Goal: Task Accomplishment & Management: Manage account settings

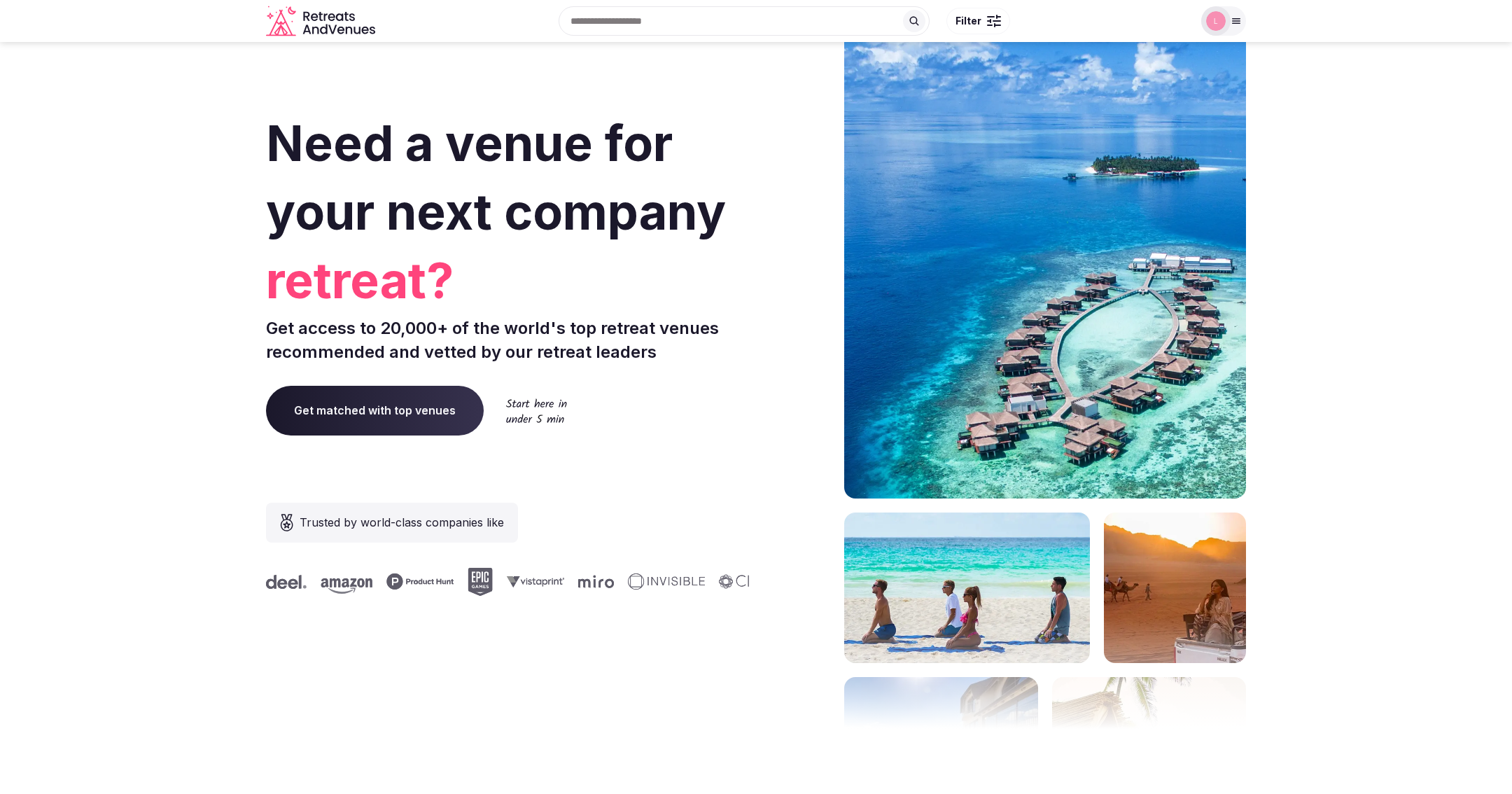
click at [1235, 19] on icon at bounding box center [1237, 21] width 8 height 5
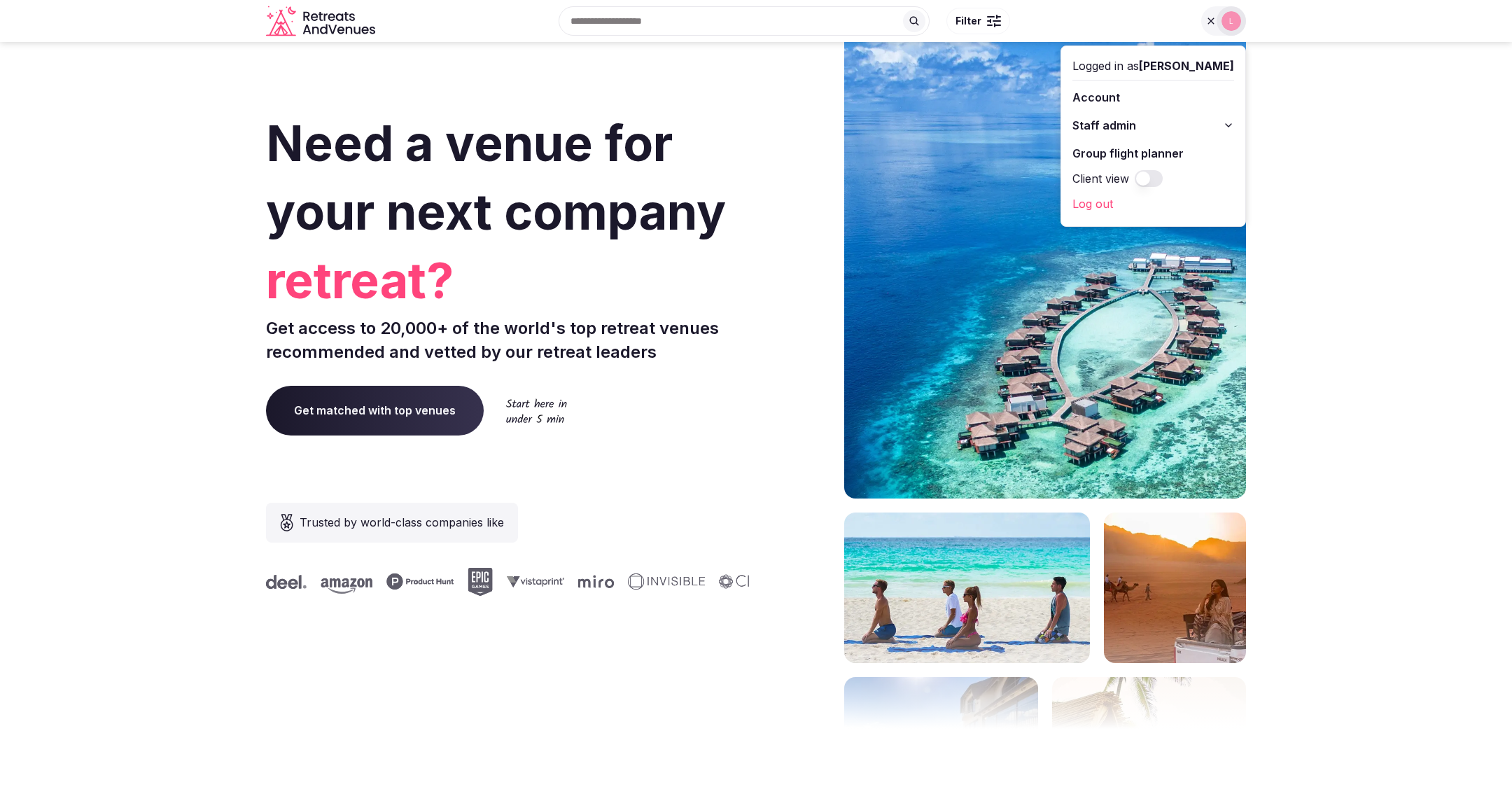
click at [1228, 122] on icon at bounding box center [1228, 125] width 11 height 11
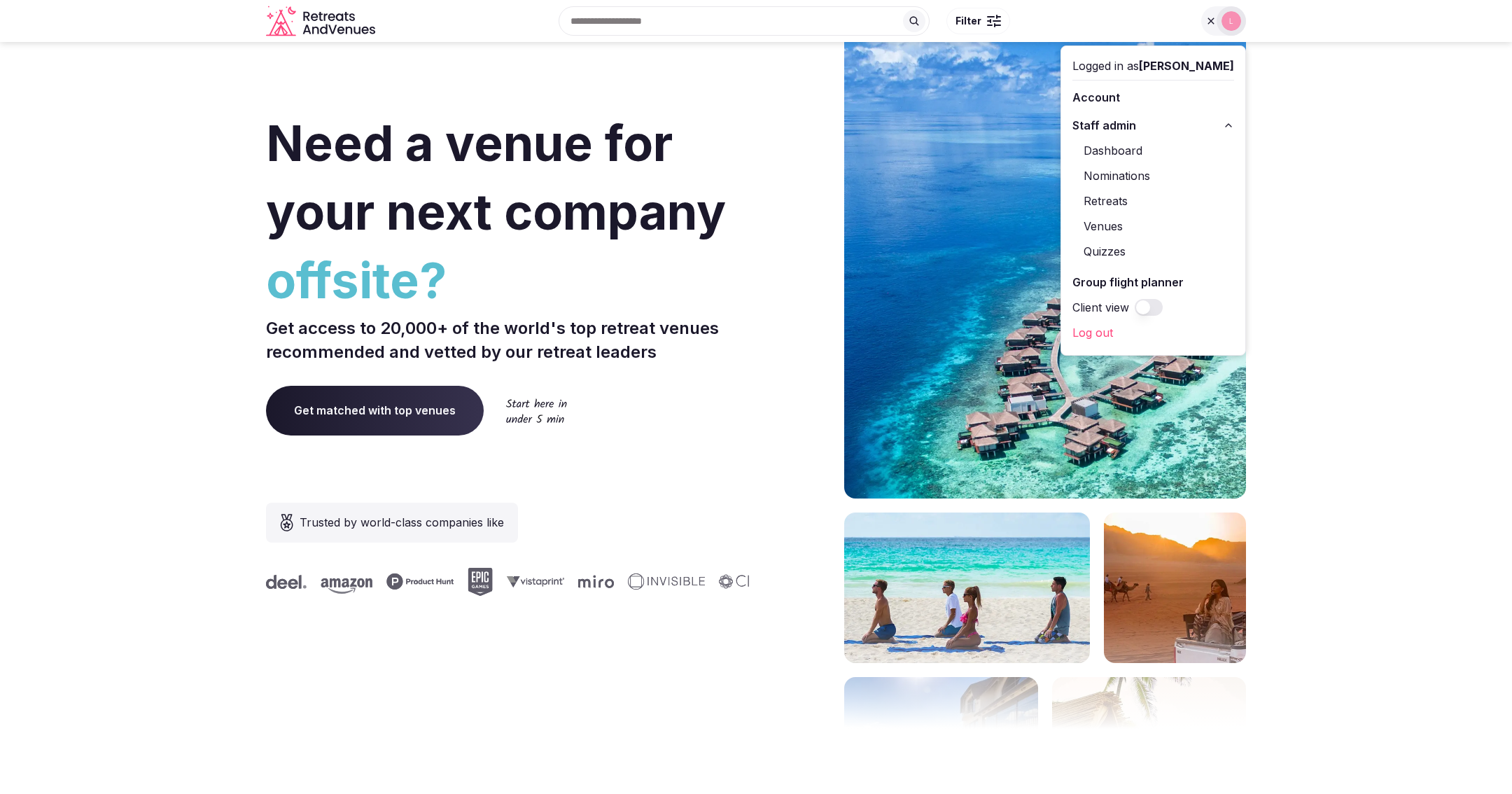
click at [1124, 193] on link "Retreats" at bounding box center [1153, 201] width 161 height 22
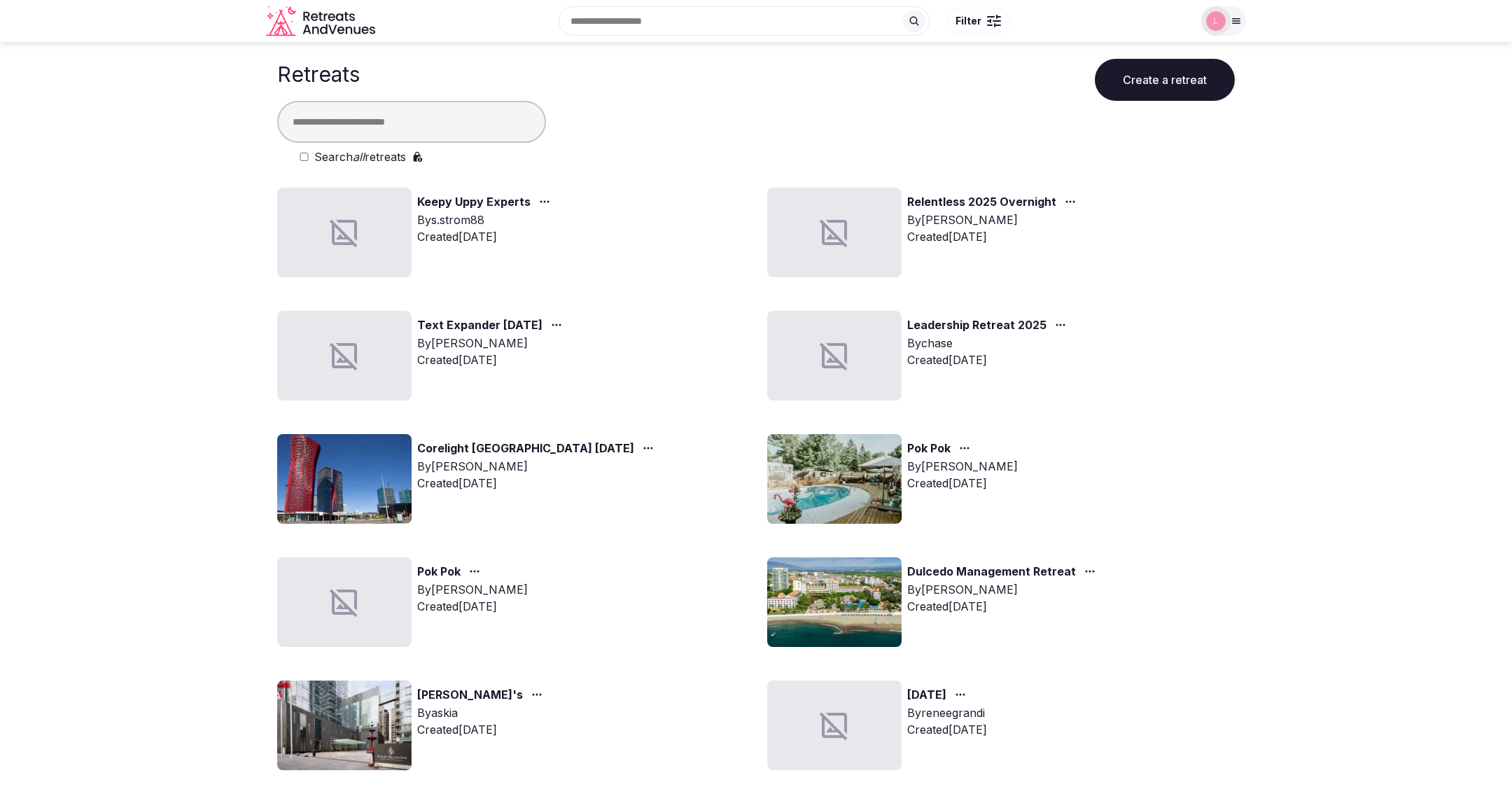
click at [336, 491] on img at bounding box center [344, 479] width 135 height 90
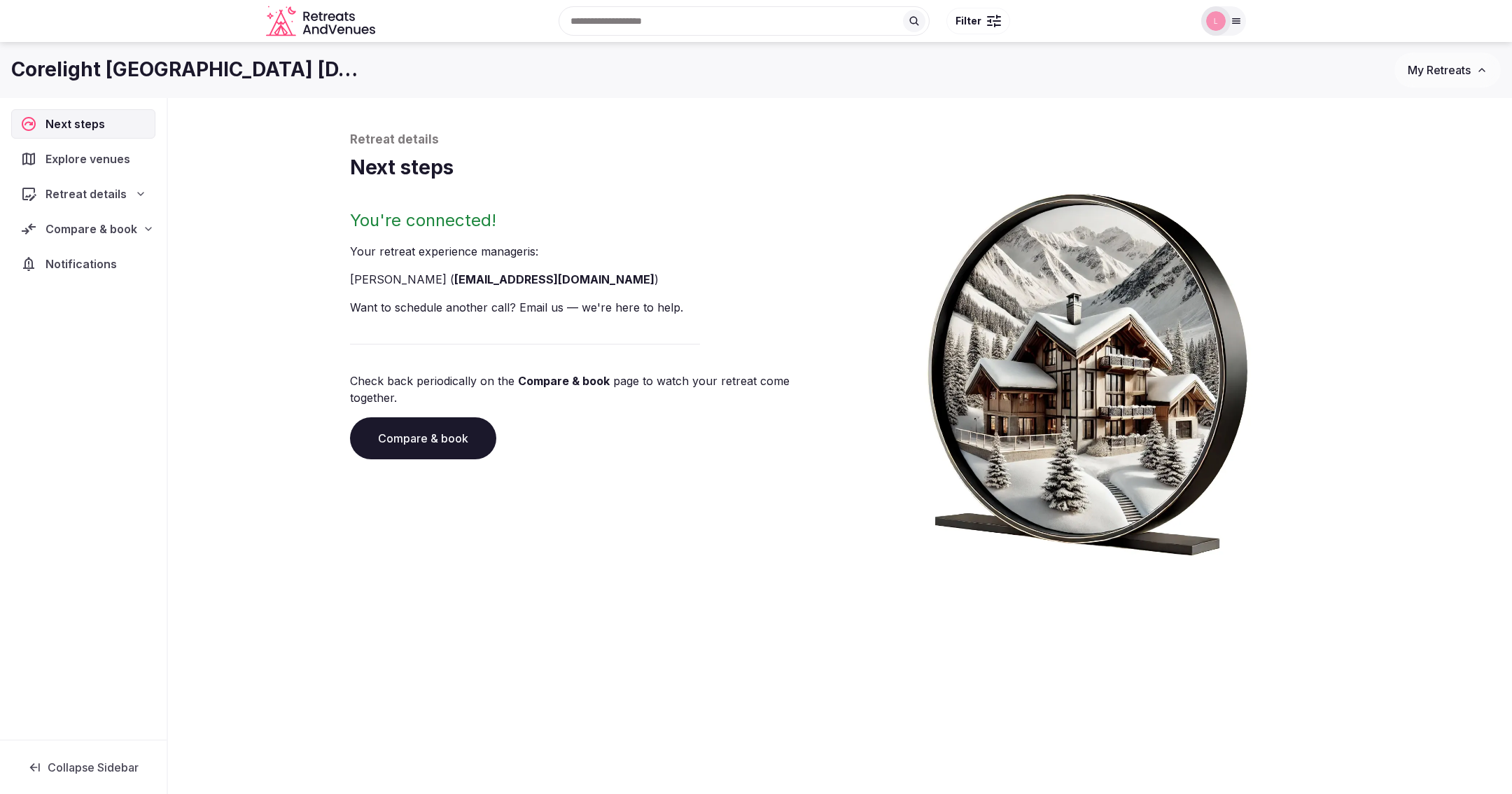
click at [115, 225] on span "Compare & book" at bounding box center [92, 229] width 92 height 17
click at [68, 327] on span "Contracts" at bounding box center [57, 332] width 48 height 14
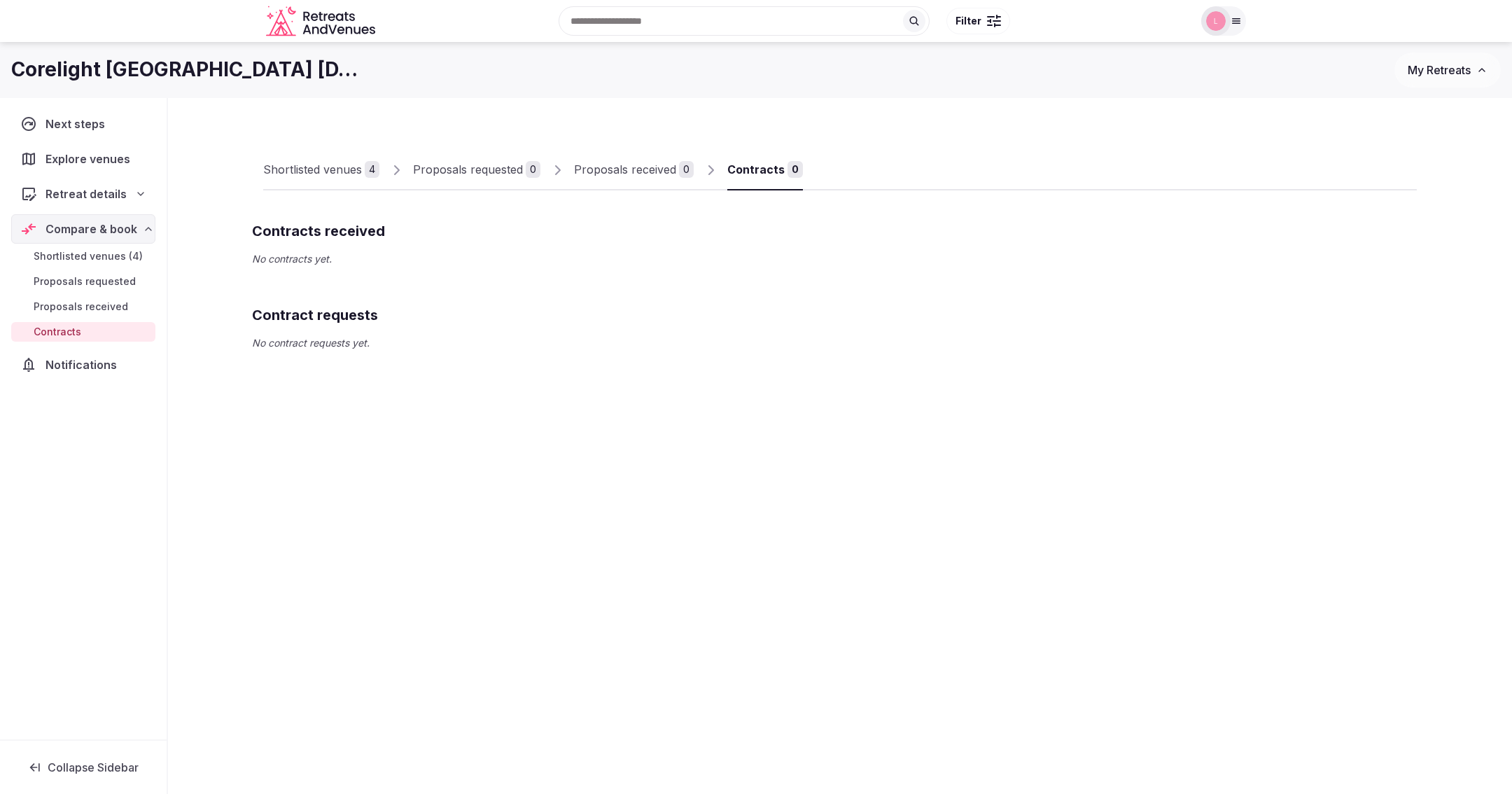
click at [67, 256] on span "Shortlisted venues (4)" at bounding box center [88, 256] width 109 height 14
